Goal: Feedback & Contribution: Submit feedback/report problem

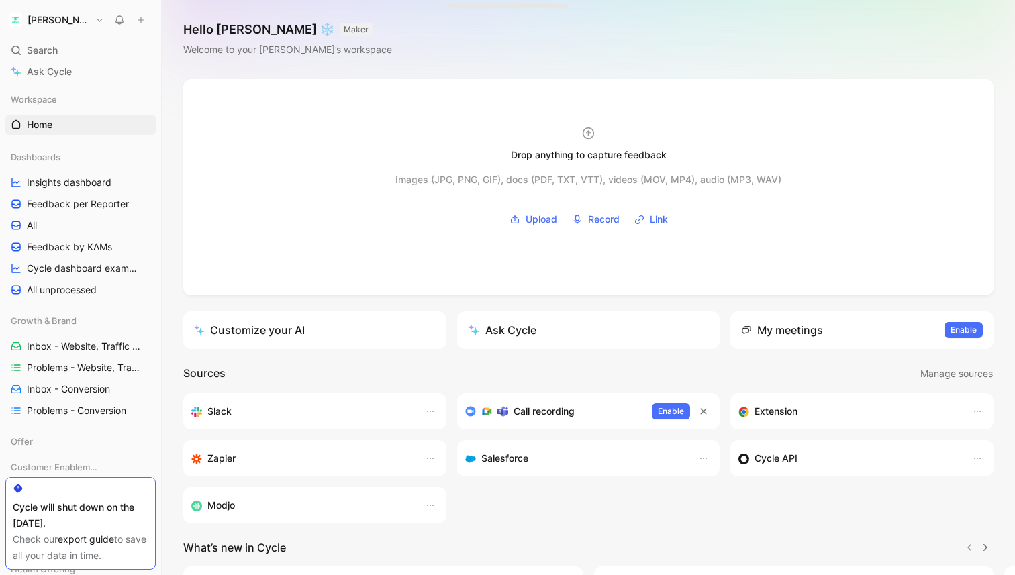
click at [60, 25] on button "[PERSON_NAME]" at bounding box center [56, 20] width 102 height 19
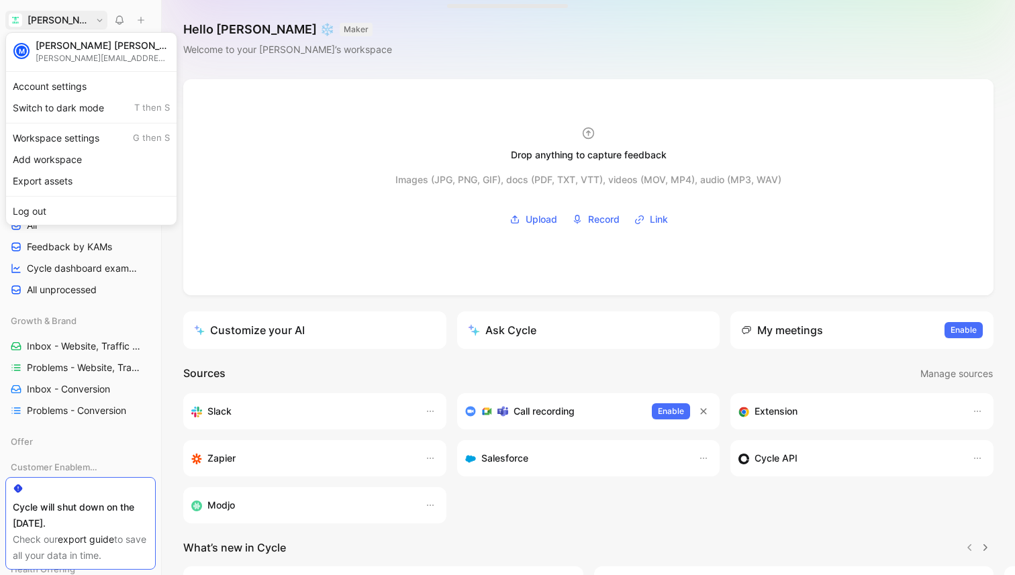
click at [182, 300] on div at bounding box center [507, 287] width 1015 height 575
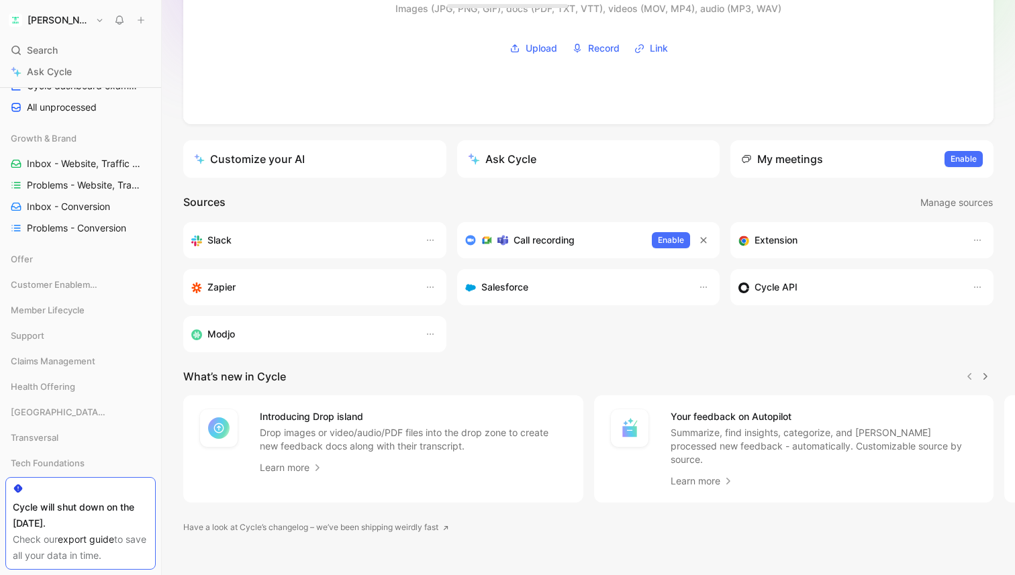
scroll to position [299, 0]
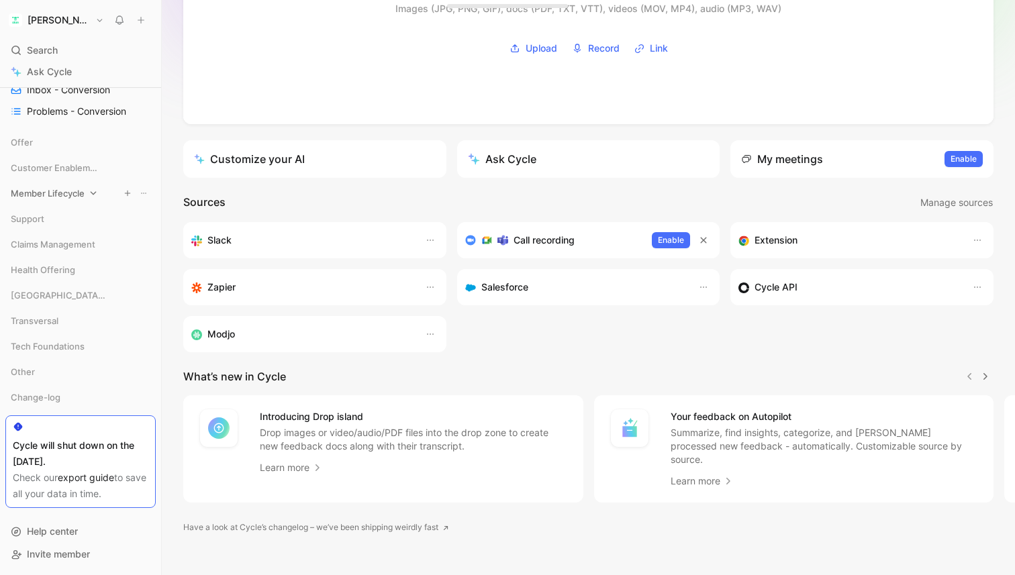
click at [50, 193] on span "Member Lifecycle" at bounding box center [48, 193] width 74 height 13
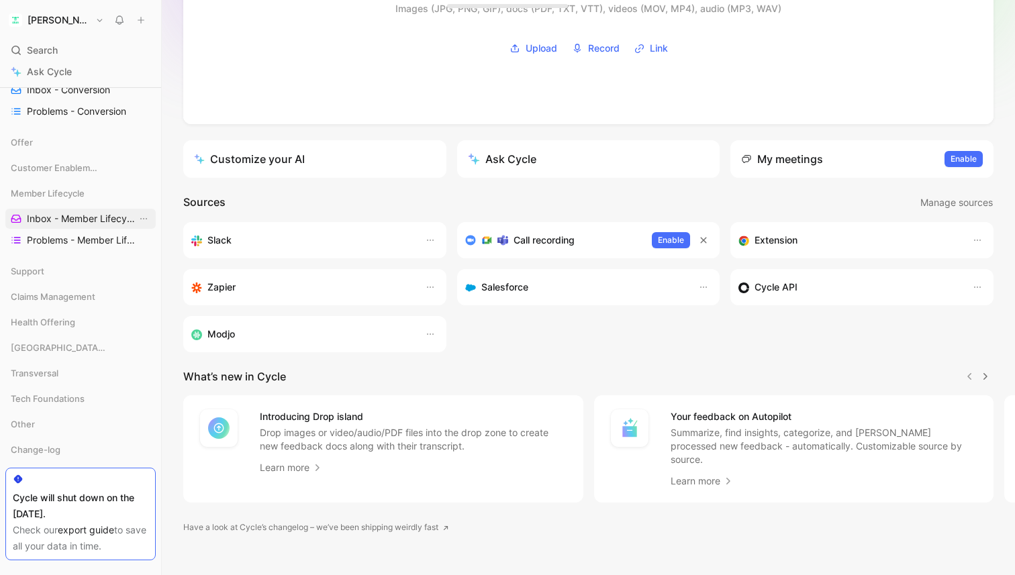
click at [48, 216] on span "Inbox - Member Lifecycle XP" at bounding box center [82, 218] width 110 height 13
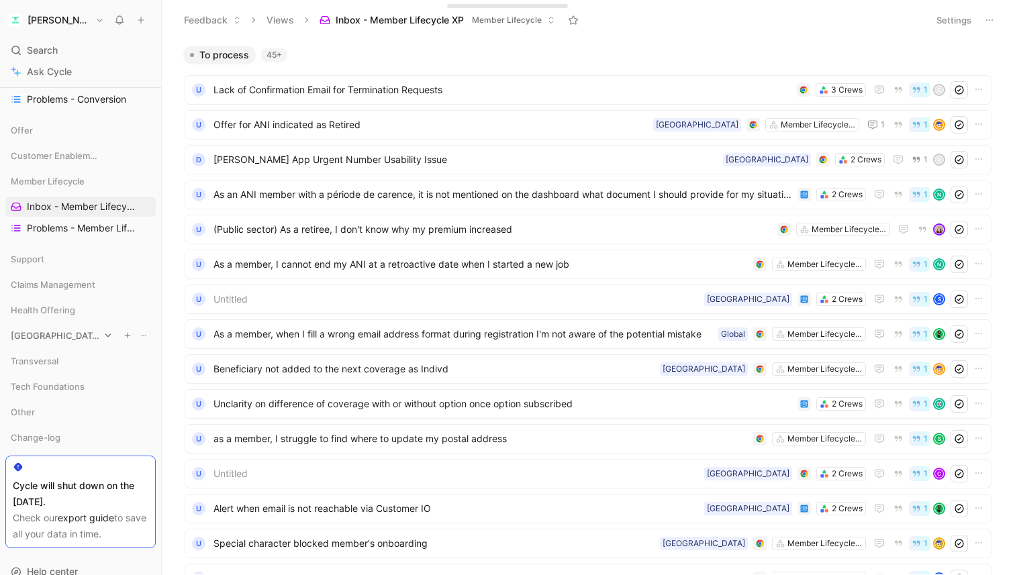
scroll to position [319, 0]
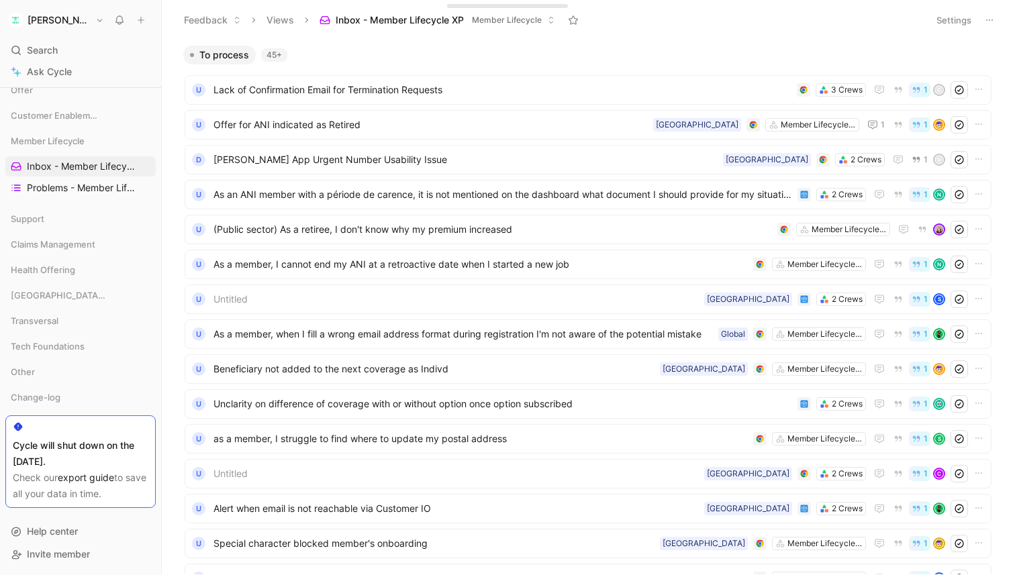
click at [198, 21] on button "Feedback" at bounding box center [212, 20] width 69 height 20
click at [215, 46] on span "Feedback" at bounding box center [222, 47] width 44 height 11
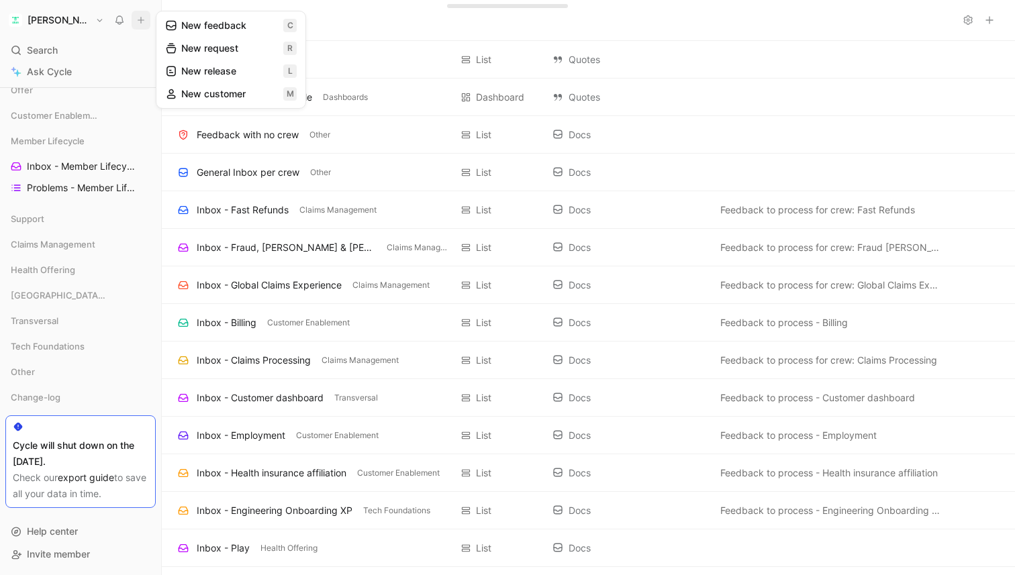
click at [205, 32] on button "New feedback c" at bounding box center [231, 25] width 144 height 23
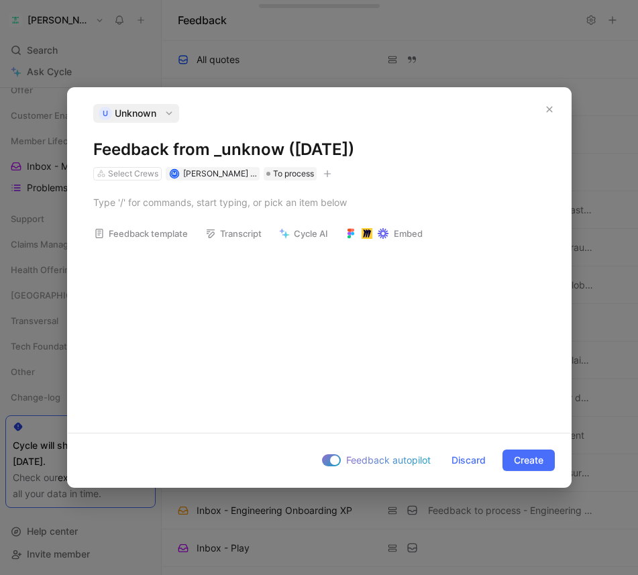
click at [172, 114] on icon "button" at bounding box center [168, 113] width 9 height 9
click at [328, 174] on icon "button" at bounding box center [327, 173] width 1 height 7
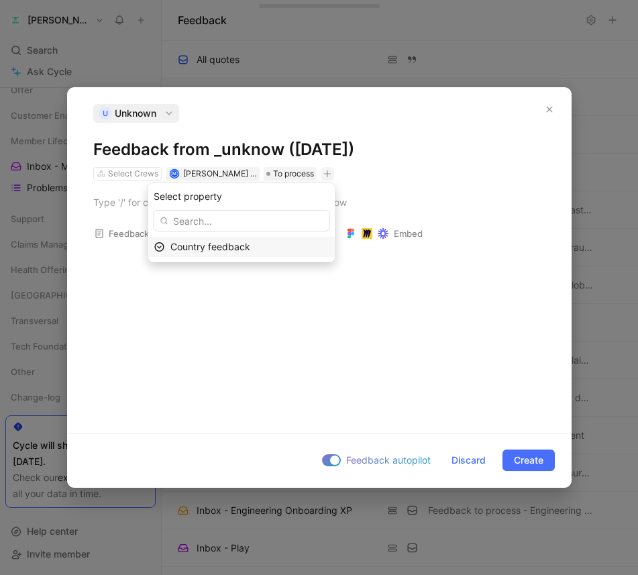
click at [250, 250] on span "Country feedback" at bounding box center [210, 246] width 80 height 11
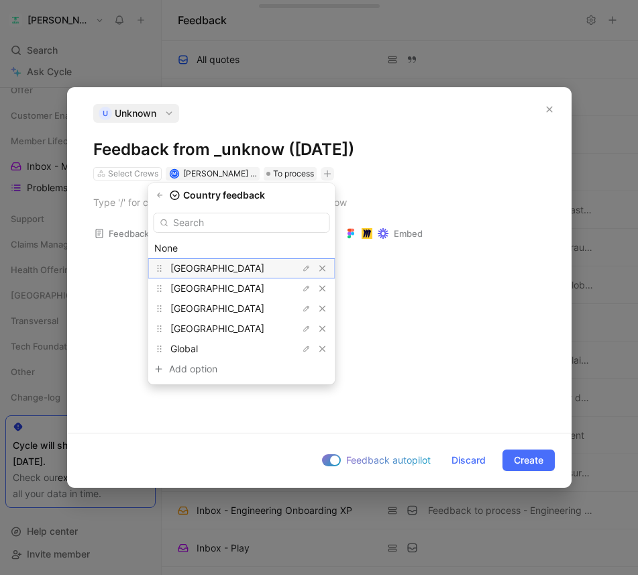
click at [235, 268] on div "[GEOGRAPHIC_DATA]" at bounding box center [220, 268] width 101 height 16
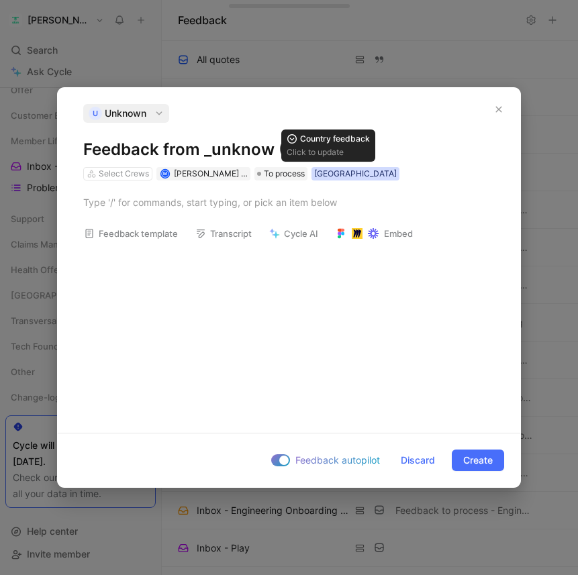
click at [335, 178] on div "[GEOGRAPHIC_DATA]" at bounding box center [355, 173] width 83 height 13
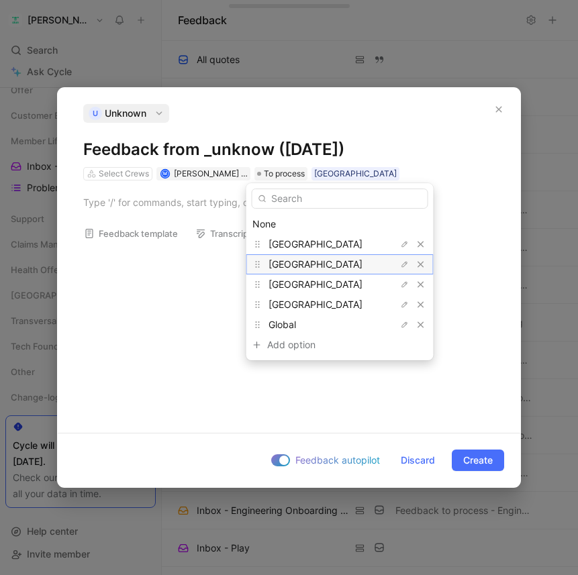
click at [310, 266] on div "[GEOGRAPHIC_DATA]" at bounding box center [318, 264] width 101 height 16
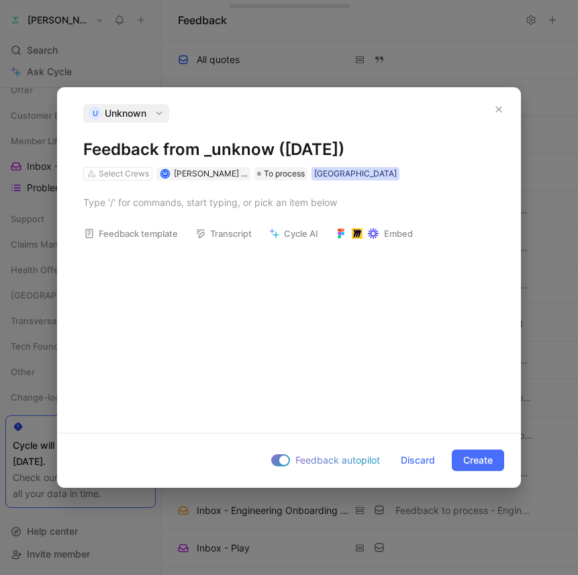
click at [338, 173] on div "[GEOGRAPHIC_DATA]" at bounding box center [355, 173] width 83 height 13
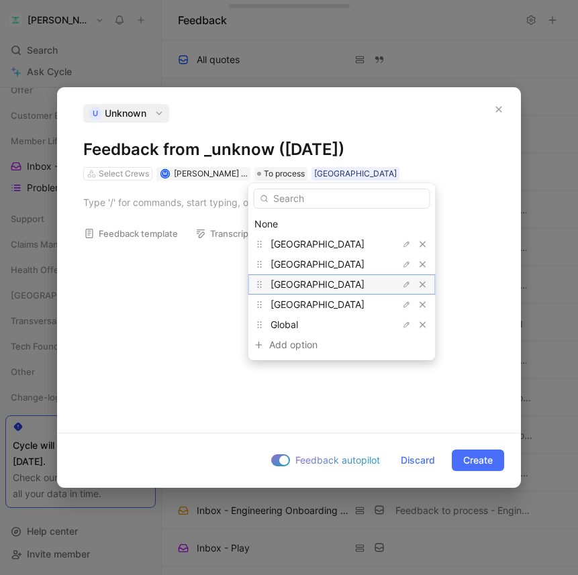
click at [295, 288] on span "[GEOGRAPHIC_DATA]" at bounding box center [317, 283] width 94 height 11
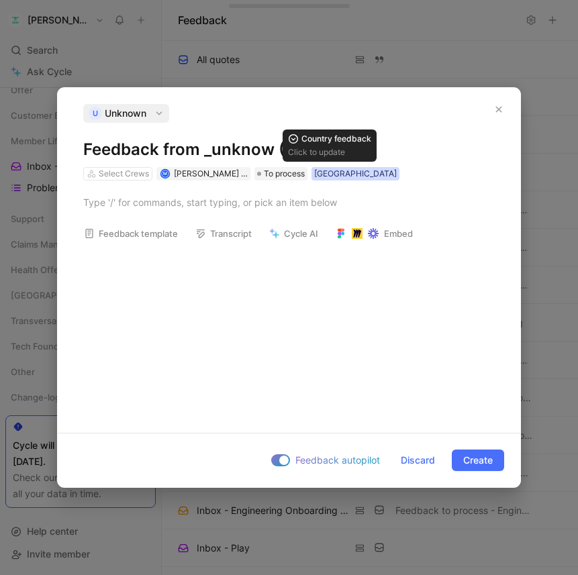
click at [319, 174] on div "[GEOGRAPHIC_DATA]" at bounding box center [355, 173] width 83 height 13
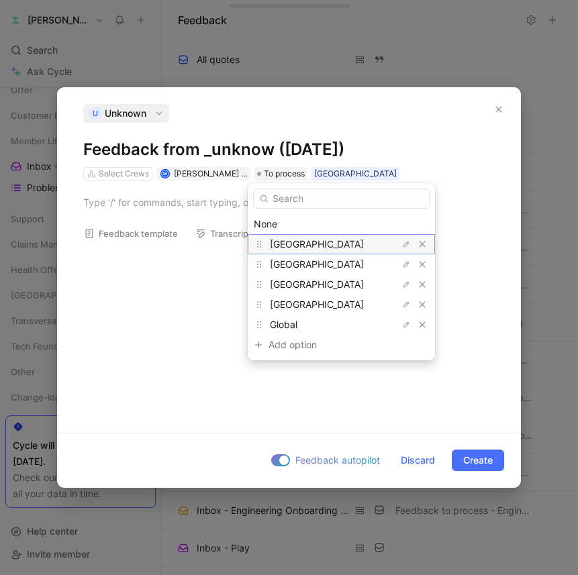
click at [305, 238] on div "[GEOGRAPHIC_DATA]" at bounding box center [320, 244] width 101 height 16
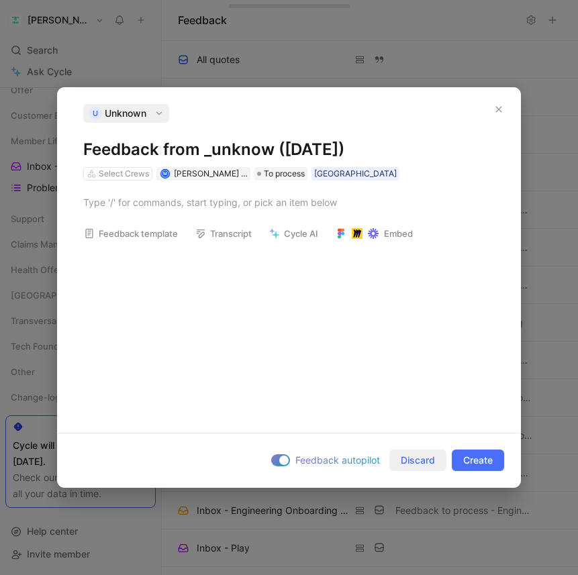
click at [407, 455] on span "Discard" at bounding box center [418, 460] width 34 height 16
